Goal: Information Seeking & Learning: Learn about a topic

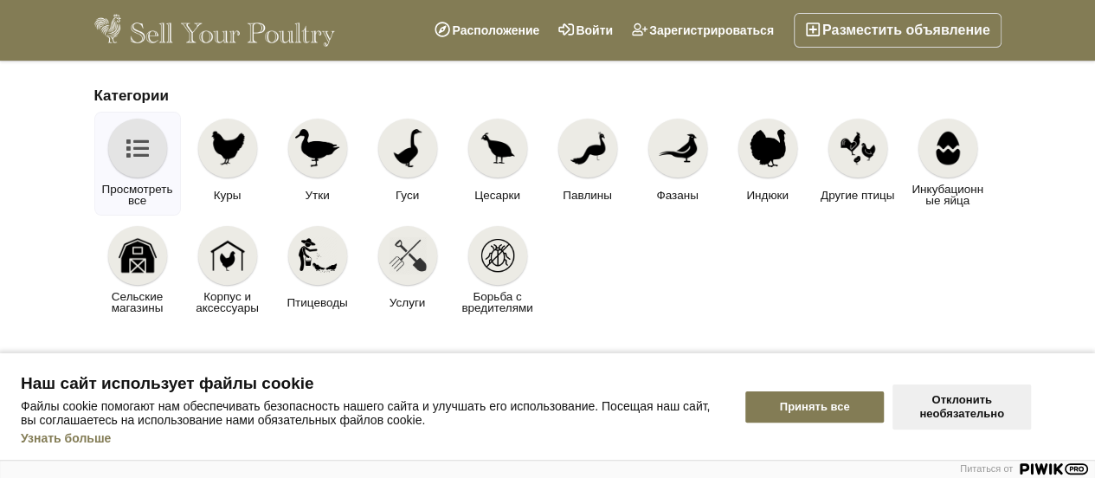
scroll to position [168, 0]
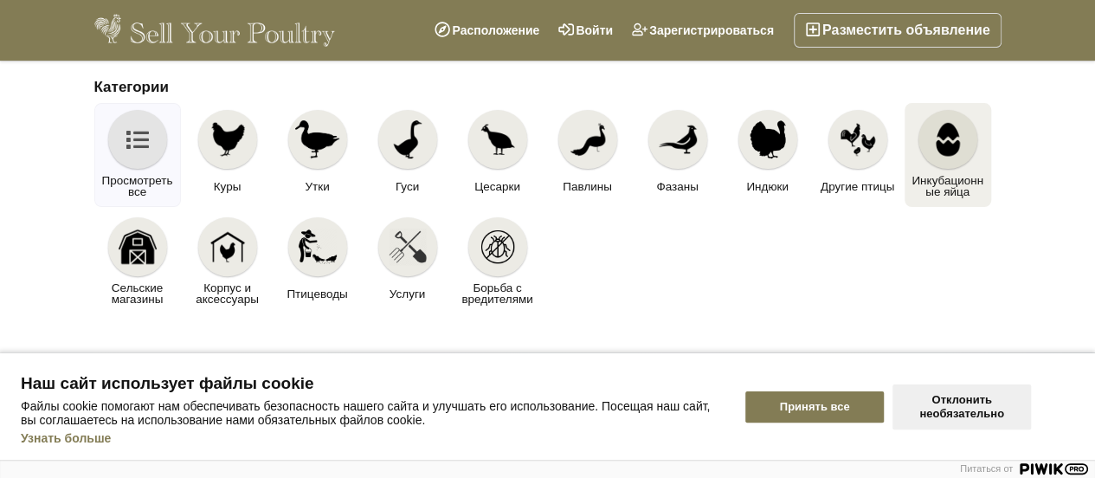
click at [945, 136] on img at bounding box center [948, 139] width 38 height 38
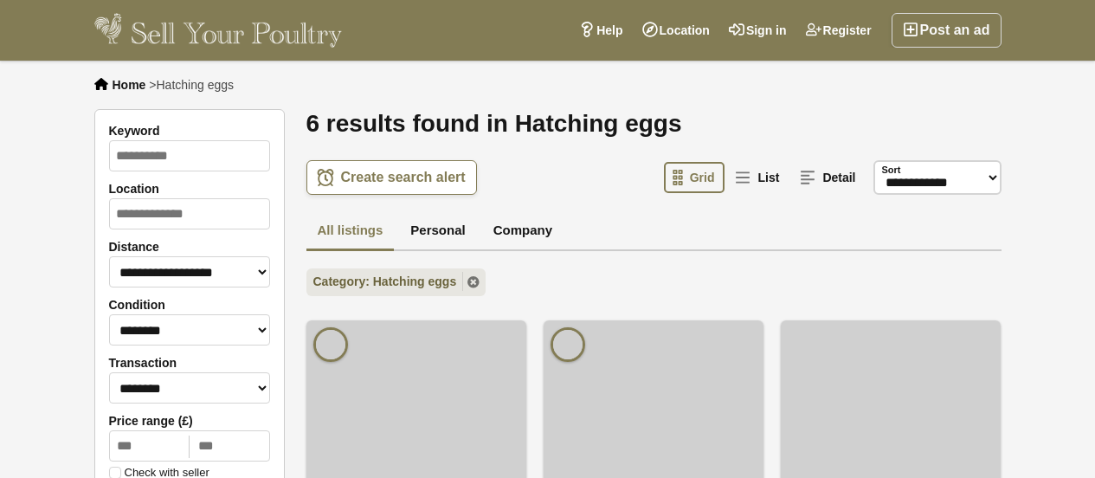
click at [945, 136] on h1 "6 results found in Hatching eggs" at bounding box center [653, 123] width 695 height 29
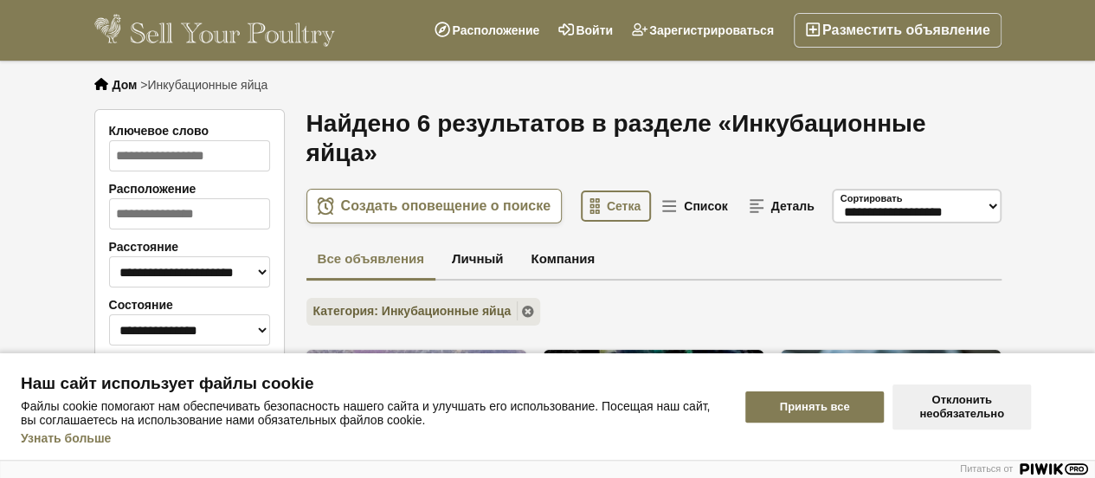
click at [840, 401] on font "Принять все" at bounding box center [815, 406] width 70 height 13
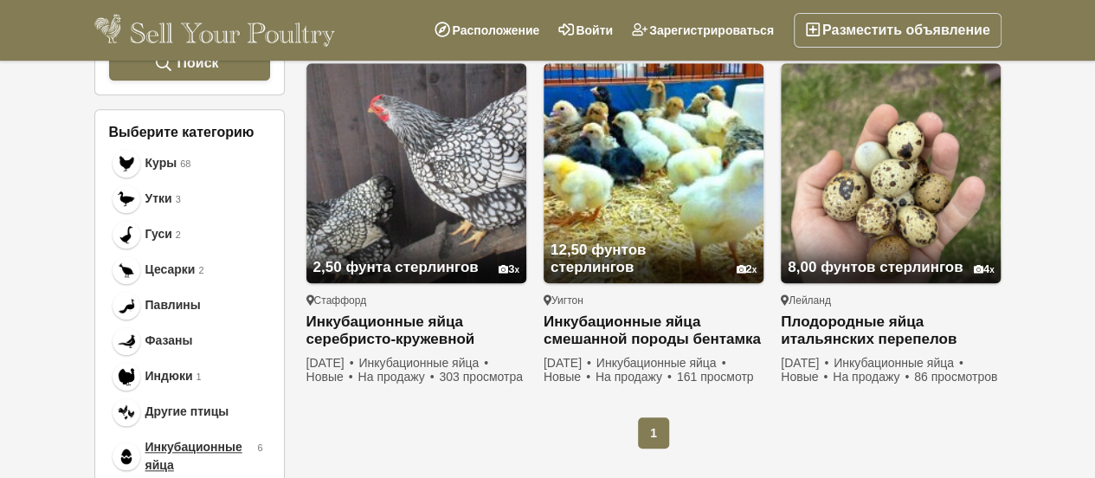
scroll to position [247, 0]
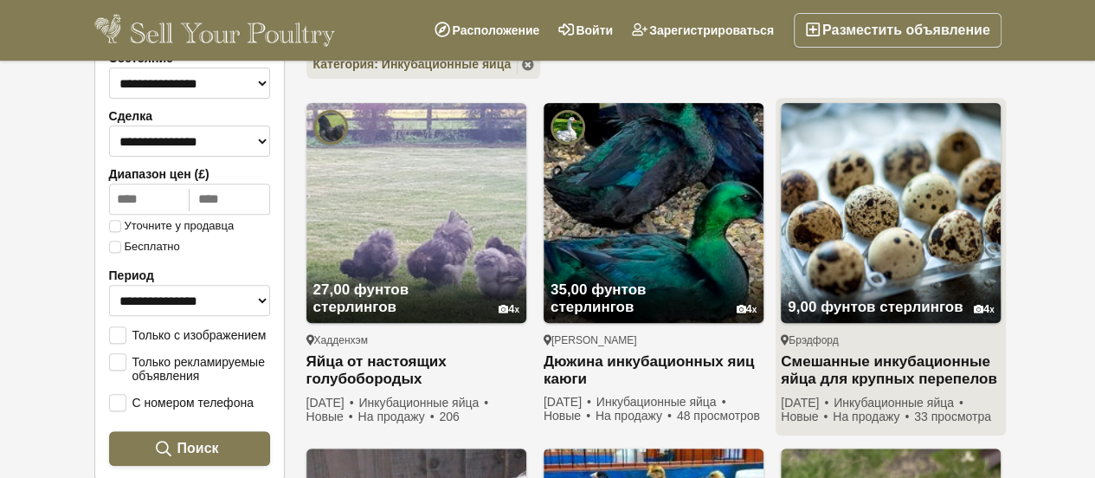
click at [912, 178] on img at bounding box center [891, 213] width 220 height 220
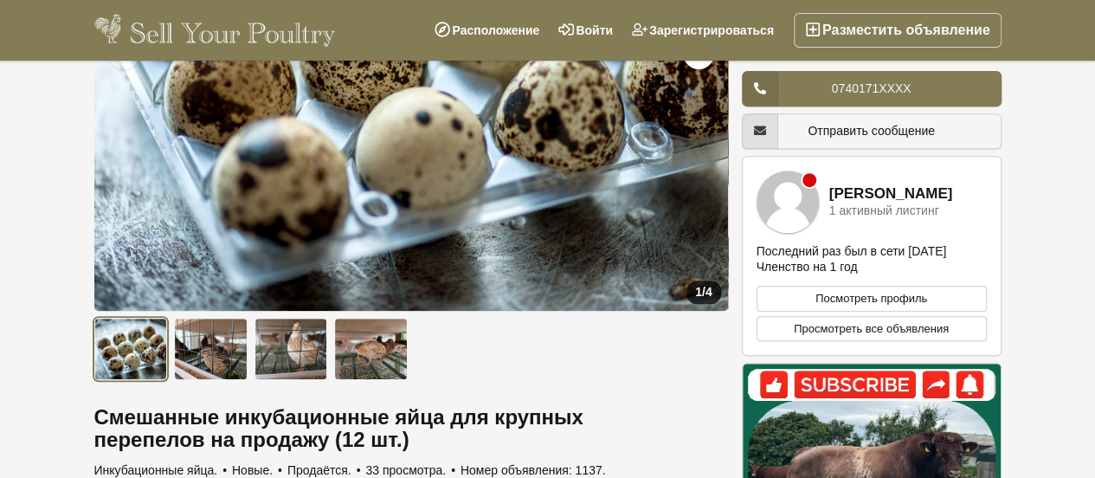
scroll to position [328, 0]
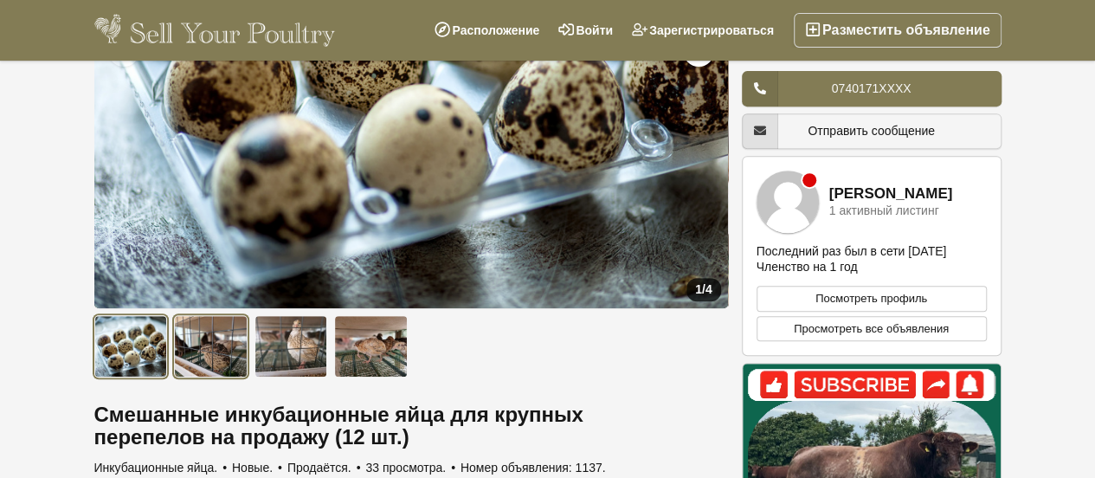
click at [218, 337] on img at bounding box center [211, 346] width 74 height 62
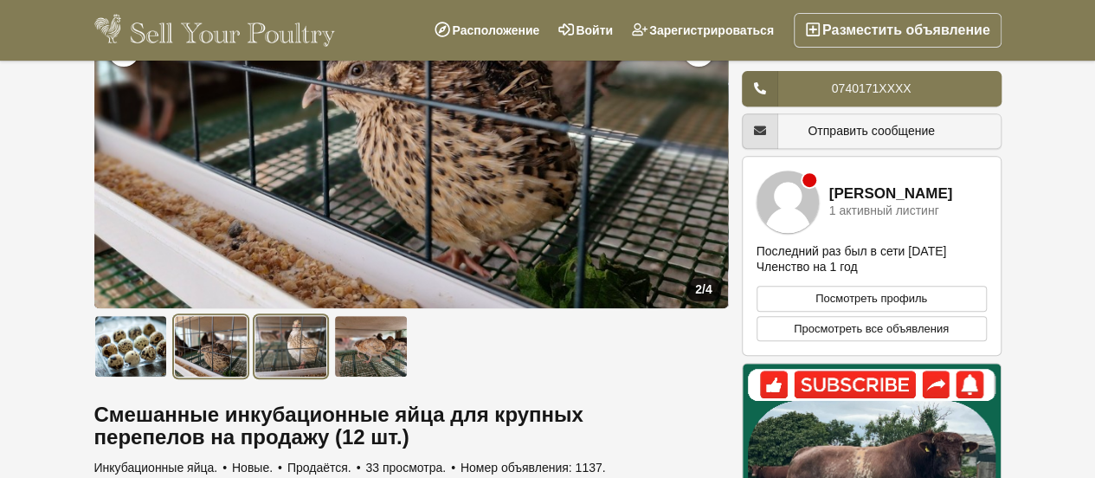
click at [265, 351] on img at bounding box center [291, 346] width 74 height 62
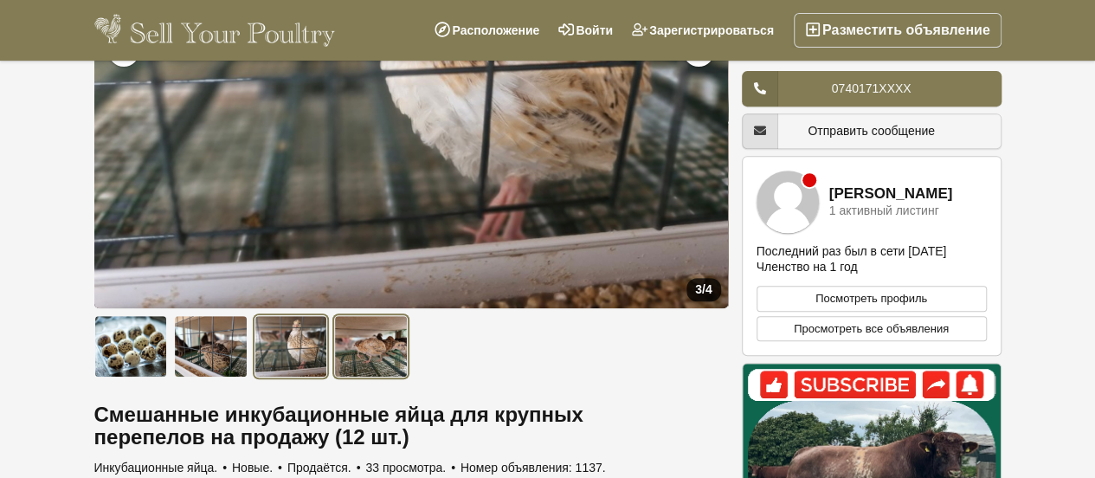
click at [371, 349] on img at bounding box center [371, 346] width 74 height 62
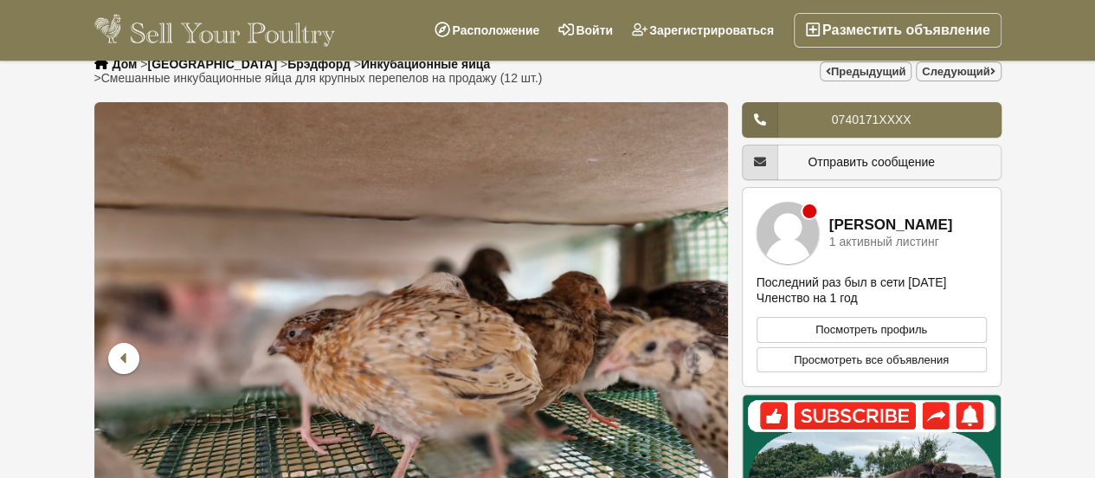
scroll to position [0, 0]
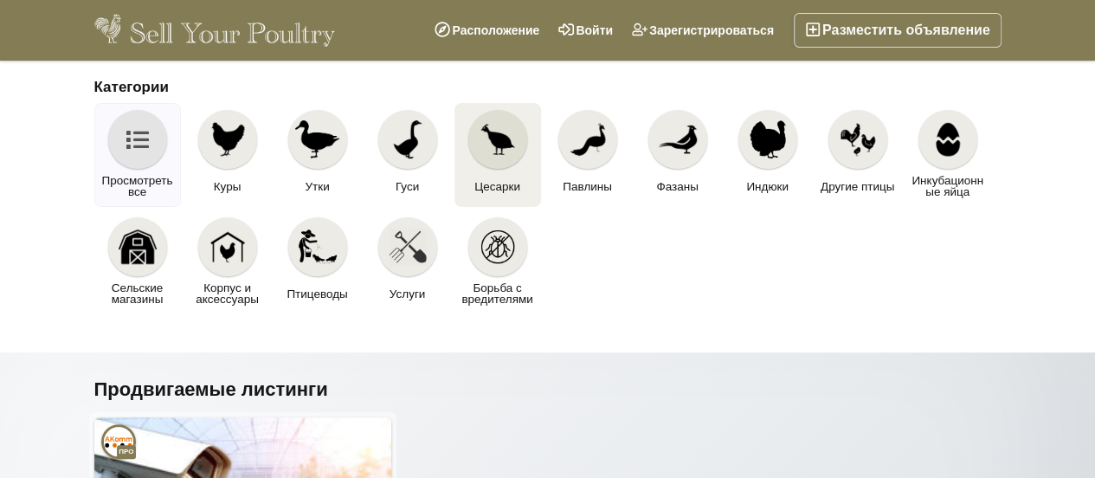
scroll to position [168, 0]
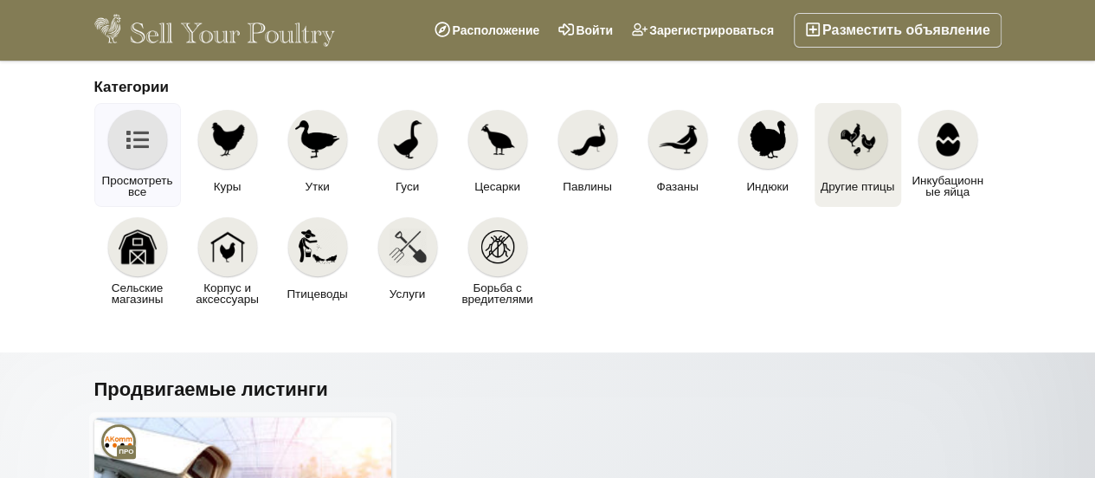
click at [852, 145] on img at bounding box center [858, 139] width 38 height 38
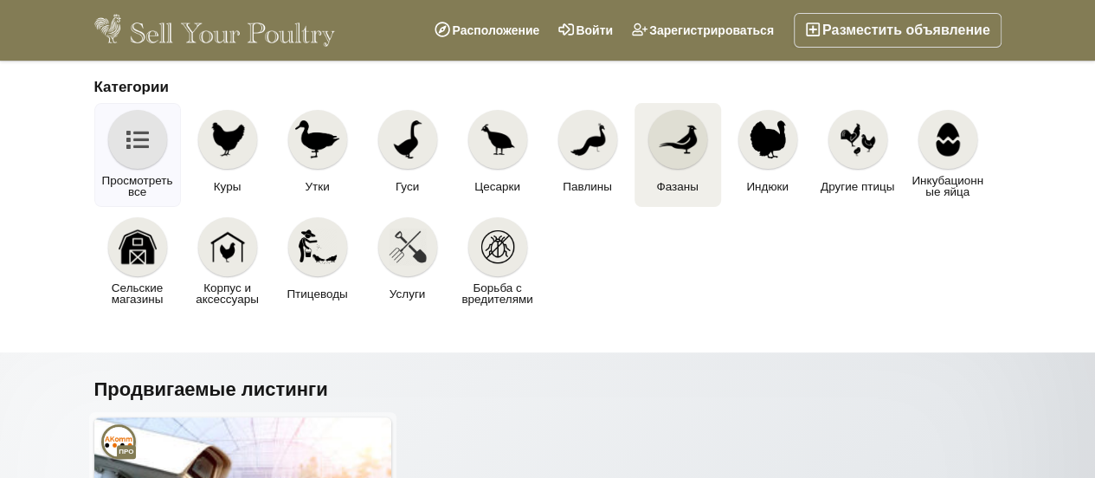
scroll to position [168, 0]
click at [675, 165] on div at bounding box center [677, 139] width 59 height 59
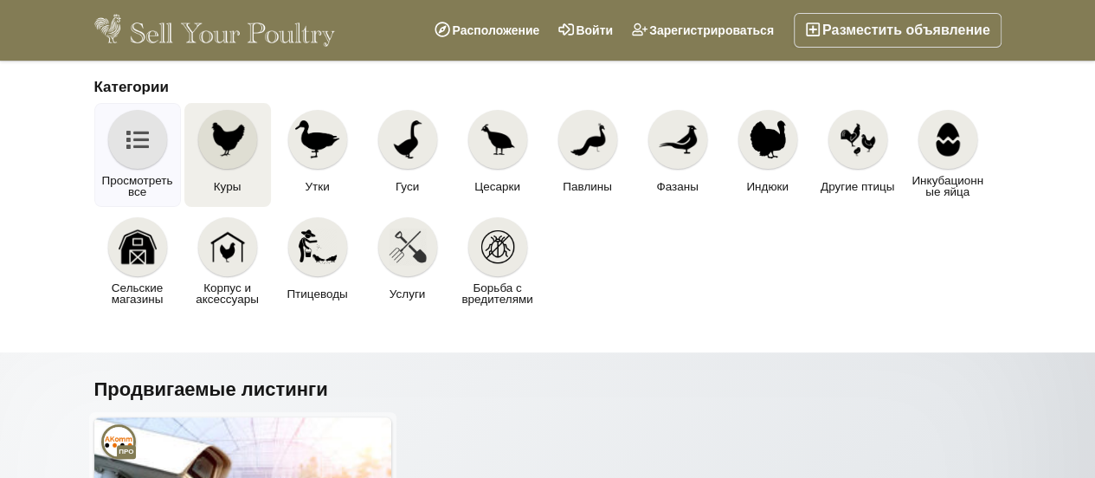
scroll to position [168, 0]
click at [228, 150] on img at bounding box center [228, 139] width 38 height 38
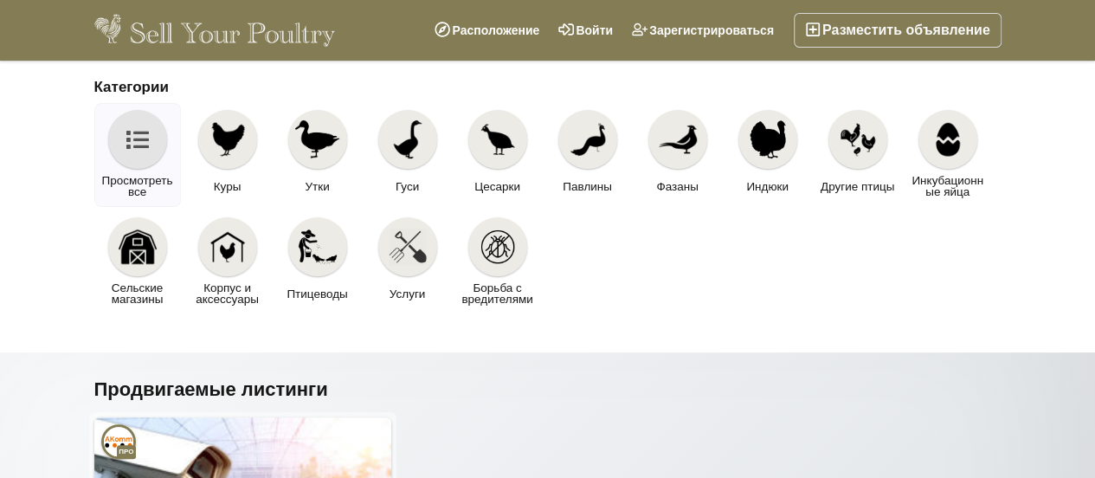
scroll to position [168, 0]
